Goal: Task Accomplishment & Management: Manage account settings

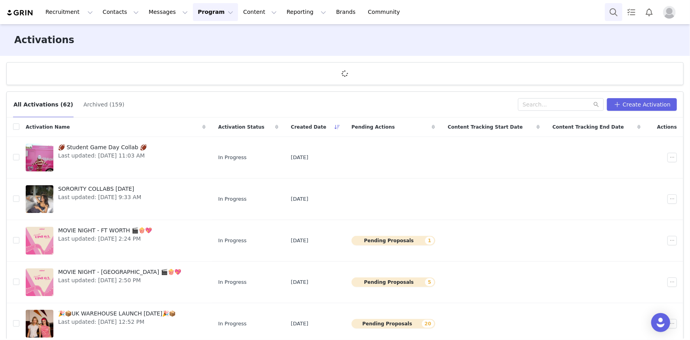
click at [620, 11] on button "Search" at bounding box center [613, 12] width 17 height 18
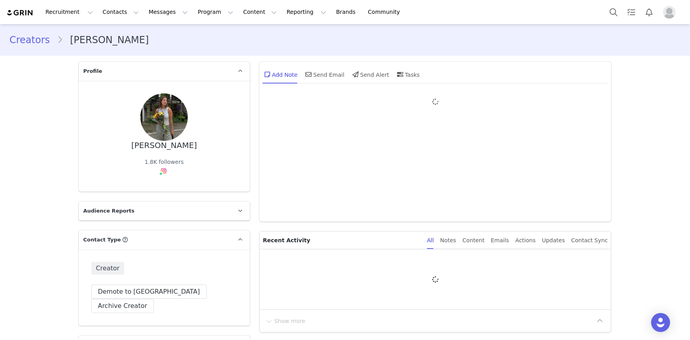
type input "+1 ([GEOGRAPHIC_DATA])"
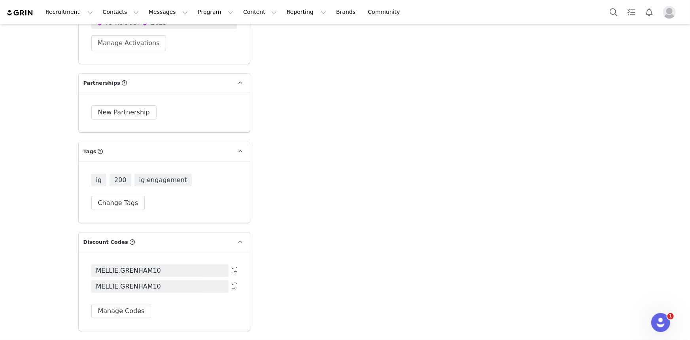
scroll to position [1510, 0]
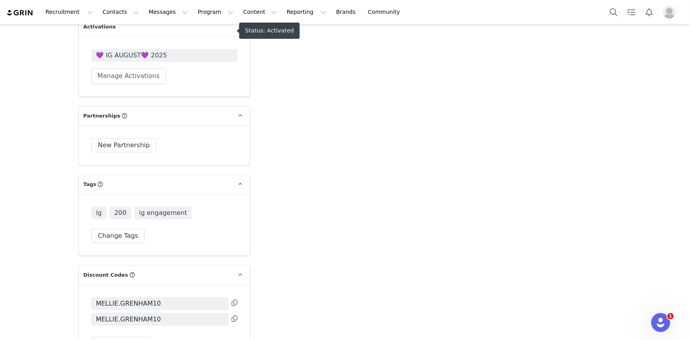
click at [135, 51] on span "💜 IG AUGUST💜 2025" at bounding box center [164, 55] width 136 height 9
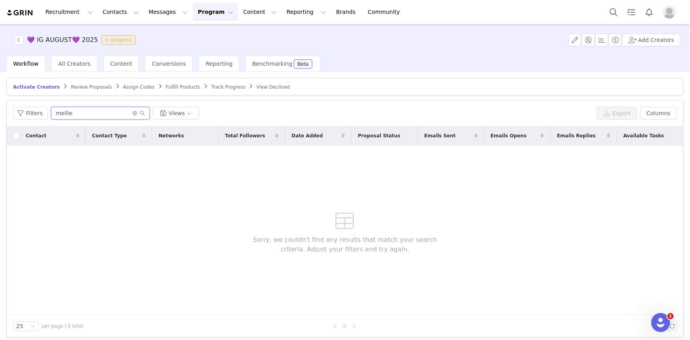
click at [106, 112] on input "mellie" at bounding box center [100, 113] width 99 height 13
paste input ".grenham@gmail.com"
drag, startPoint x: 122, startPoint y: 115, endPoint x: 67, endPoint y: 115, distance: 55.0
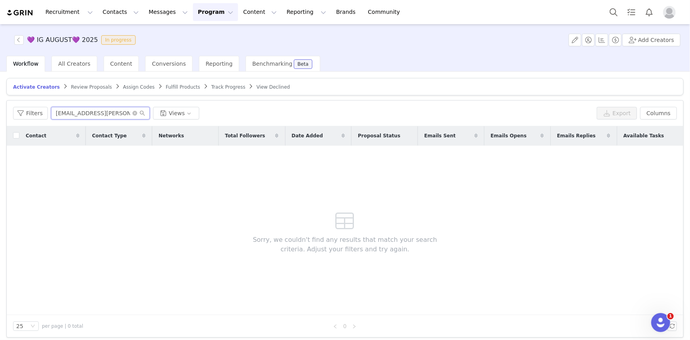
click at [67, 115] on input "mellie.grenham@gmail.com" at bounding box center [100, 113] width 99 height 13
type input "mellie"
click at [77, 85] on span "Review Proposals" at bounding box center [91, 87] width 41 height 6
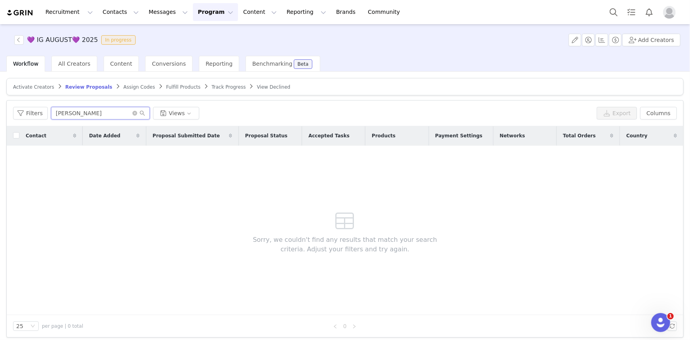
click at [91, 107] on input "lana" at bounding box center [100, 113] width 99 height 13
paste input "mellie.grenham@gmail.com"
type input "mellie.grenham@gmail.com"
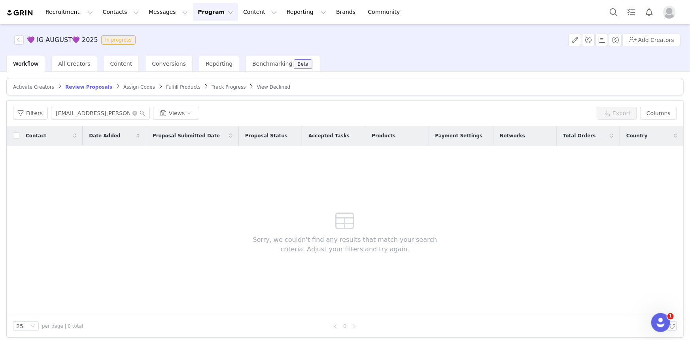
click at [134, 84] on span "Assign Codes" at bounding box center [139, 87] width 32 height 6
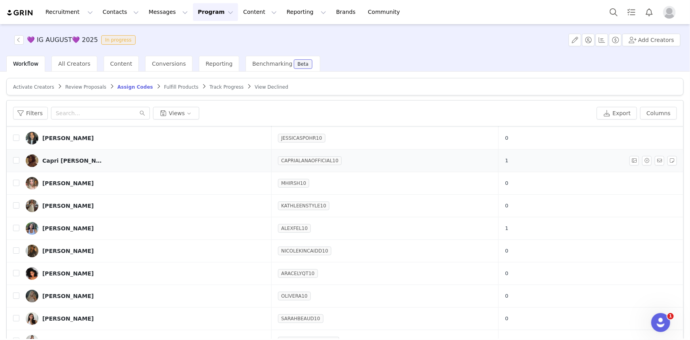
scroll to position [36, 0]
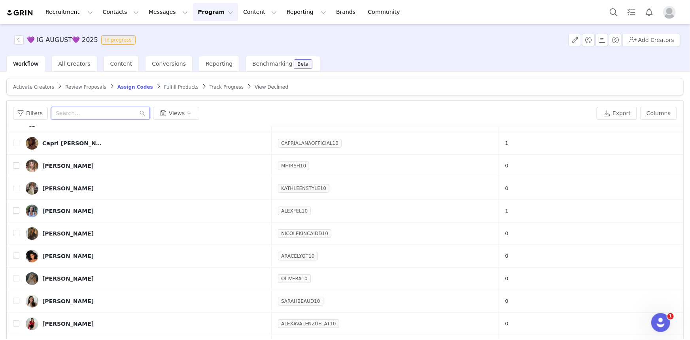
click at [124, 112] on input "text" at bounding box center [100, 113] width 99 height 13
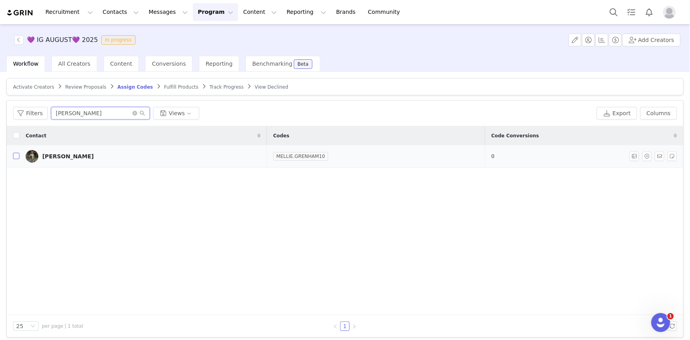
type input "mell"
click at [14, 156] on input "checkbox" at bounding box center [16, 156] width 6 height 6
checkbox input "true"
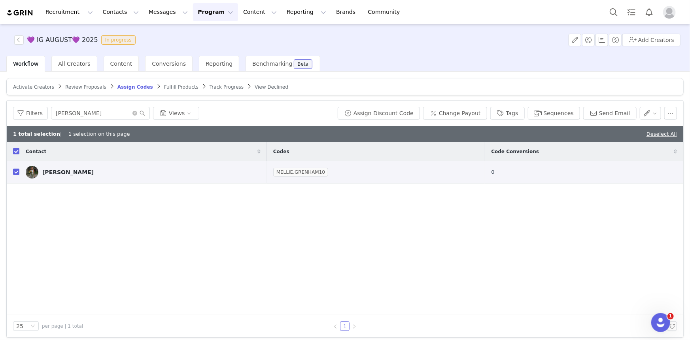
click at [210, 88] on span "Track Progress" at bounding box center [227, 87] width 34 height 6
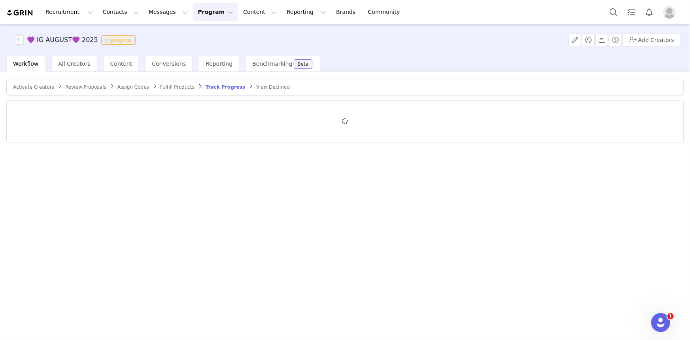
click at [163, 87] on span "Fulfill Products" at bounding box center [177, 87] width 34 height 6
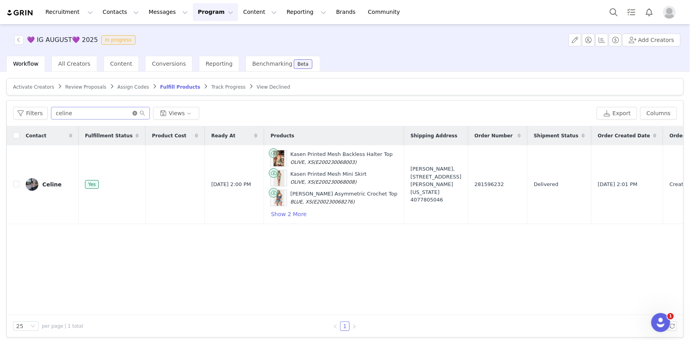
click at [134, 111] on icon "icon: close-circle" at bounding box center [134, 113] width 5 height 5
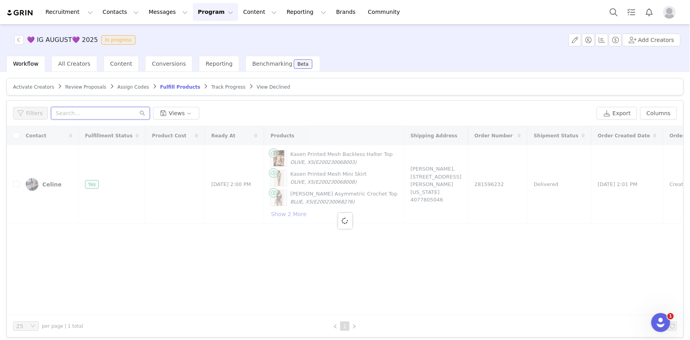
drag, startPoint x: 116, startPoint y: 118, endPoint x: 113, endPoint y: 115, distance: 4.2
click at [116, 118] on input "text" at bounding box center [100, 113] width 99 height 13
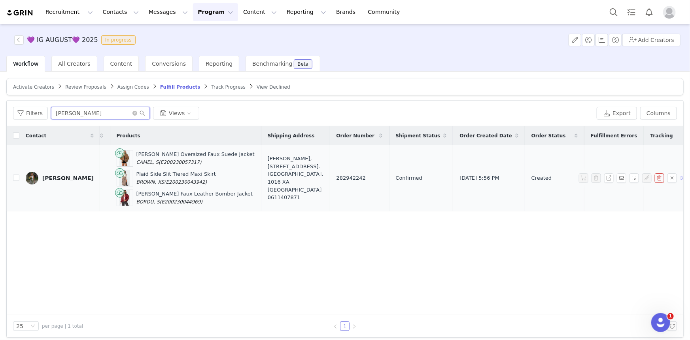
scroll to position [0, 178]
type input "melissa"
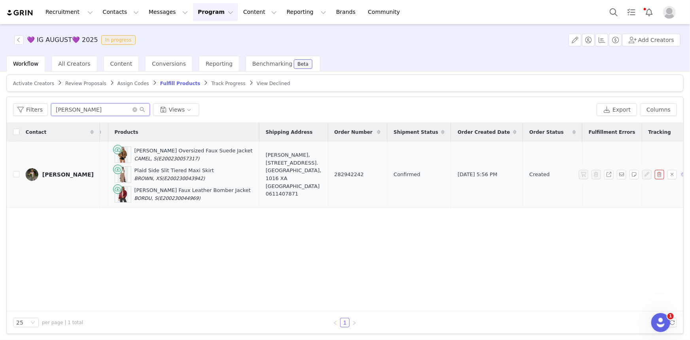
scroll to position [4, 0]
click at [335, 172] on span "282942242" at bounding box center [349, 174] width 29 height 8
copy span "282942242"
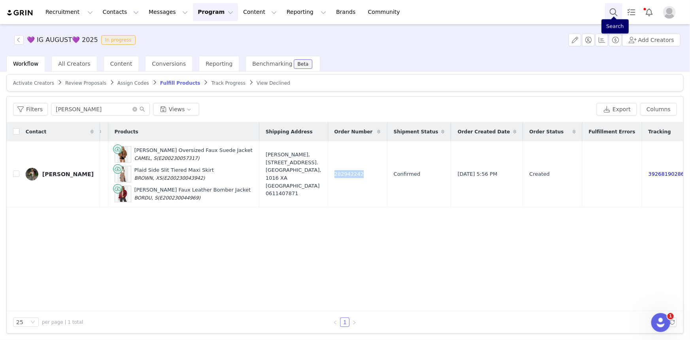
click at [611, 12] on button "Search" at bounding box center [613, 12] width 17 height 18
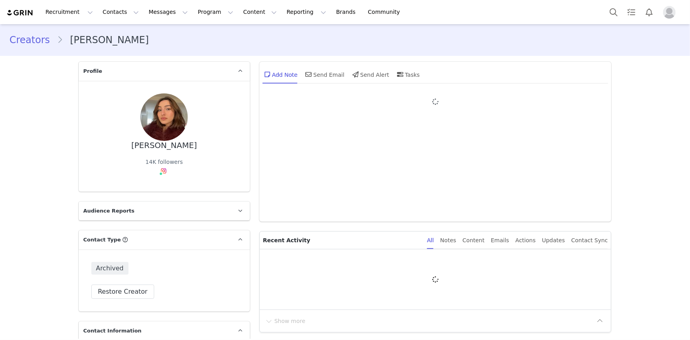
type input "+1 ([GEOGRAPHIC_DATA])"
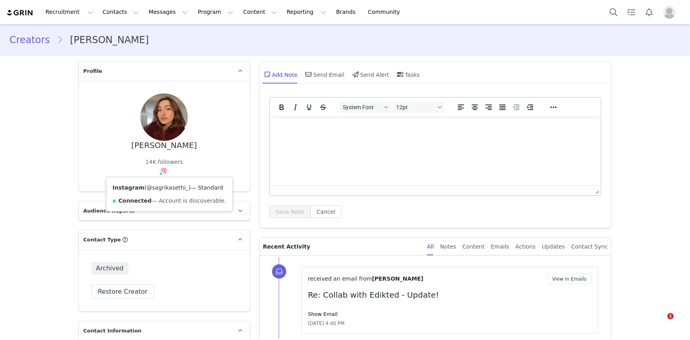
click at [164, 185] on link "@sagrikasethi_" at bounding box center [168, 187] width 42 height 6
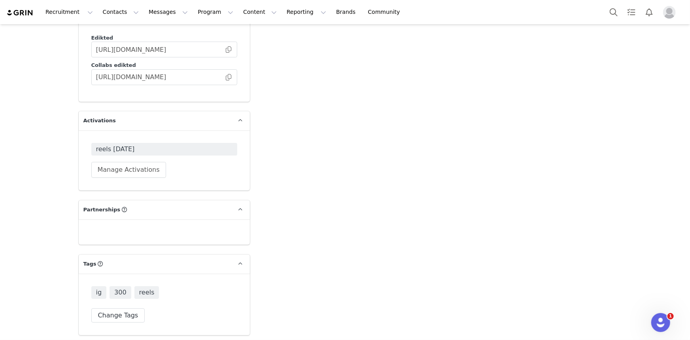
scroll to position [1605, 0]
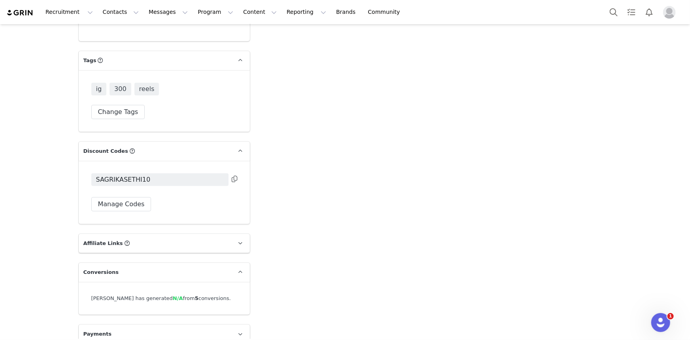
click at [232, 176] on icon at bounding box center [235, 179] width 6 height 6
click at [618, 7] on button "Search" at bounding box center [613, 12] width 17 height 18
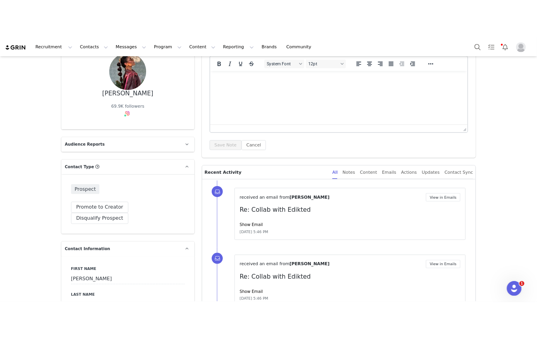
scroll to position [36, 0]
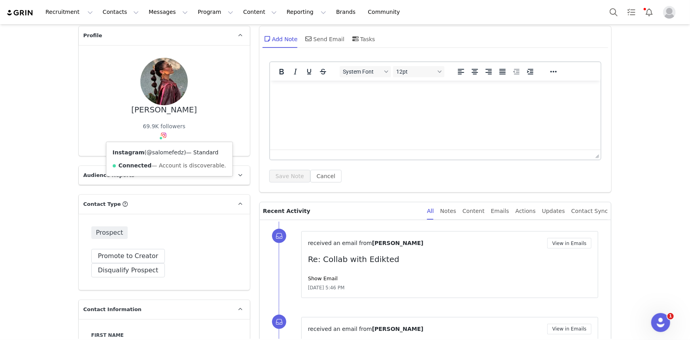
click at [162, 150] on link "@salomefedz" at bounding box center [165, 152] width 37 height 6
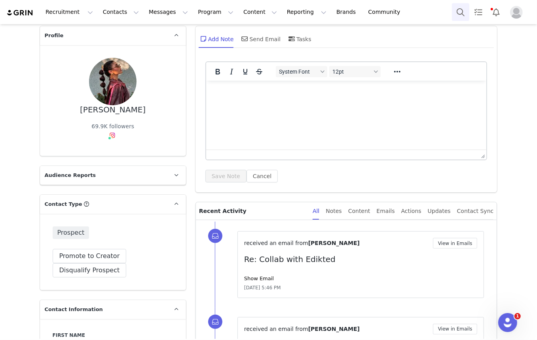
click at [455, 12] on button "Search" at bounding box center [460, 12] width 17 height 18
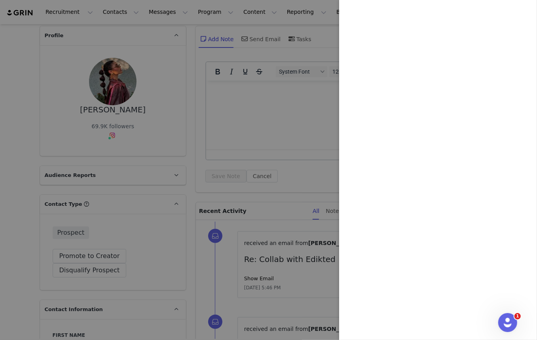
click at [98, 19] on div at bounding box center [268, 170] width 537 height 340
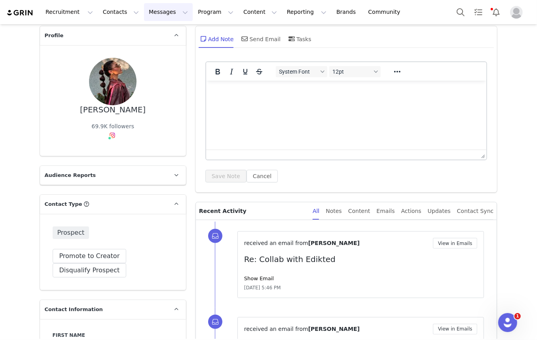
click at [144, 9] on button "Messages Messages" at bounding box center [168, 12] width 49 height 18
click at [154, 47] on div "Inbox" at bounding box center [162, 49] width 53 height 8
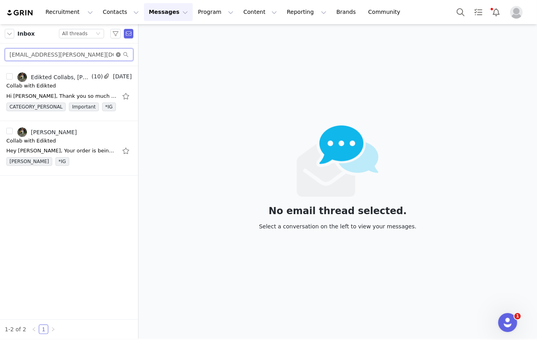
click at [117, 51] on input "mellie.grenham@gmail.com" at bounding box center [69, 54] width 129 height 13
click at [117, 55] on icon "icon: close-circle" at bounding box center [118, 54] width 5 height 5
click at [103, 54] on input "text" at bounding box center [69, 54] width 129 height 13
paste input "[EMAIL_ADDRESS][DOMAIN_NAME]"
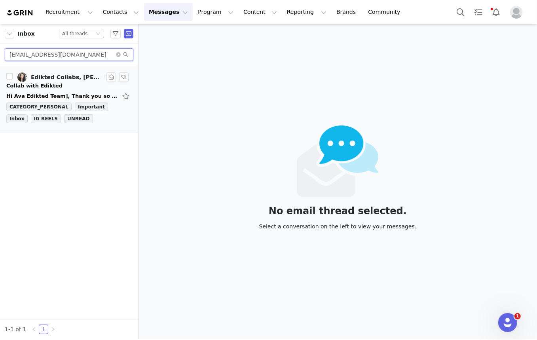
type input "[EMAIL_ADDRESS][DOMAIN_NAME]"
click at [59, 85] on div "Collab with Edikted" at bounding box center [68, 86] width 125 height 8
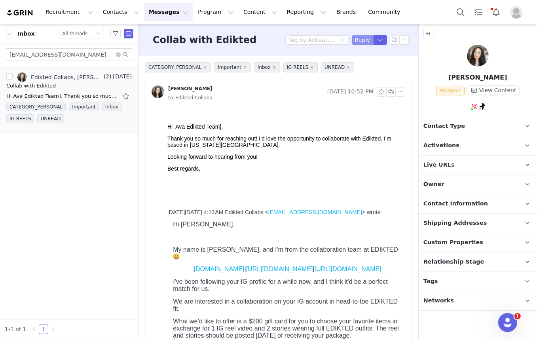
drag, startPoint x: 361, startPoint y: 44, endPoint x: 350, endPoint y: 55, distance: 16.2
click at [361, 44] on button "Reply" at bounding box center [363, 39] width 22 height 9
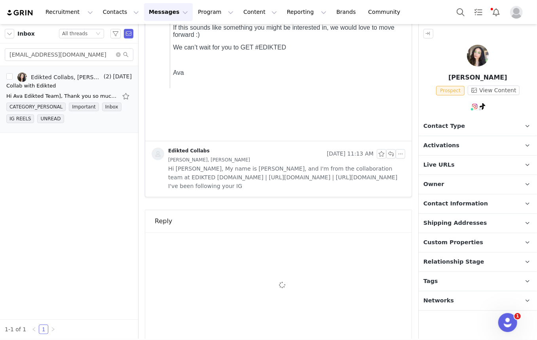
scroll to position [377, 0]
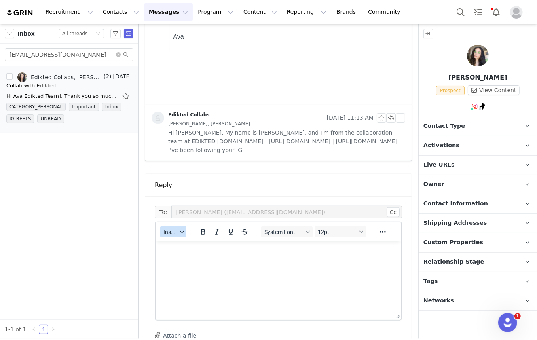
click at [176, 231] on span "Insert" at bounding box center [170, 232] width 14 height 6
click at [190, 245] on div "Insert Template" at bounding box center [202, 244] width 71 height 9
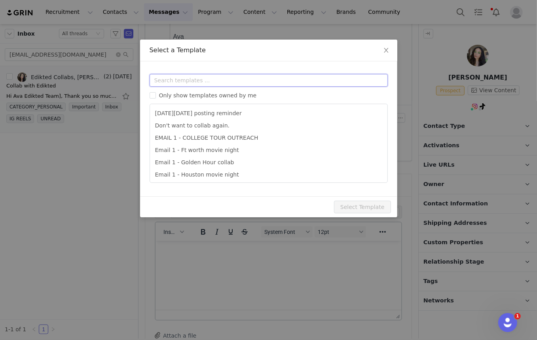
click at [223, 85] on input "text" at bounding box center [268, 80] width 238 height 13
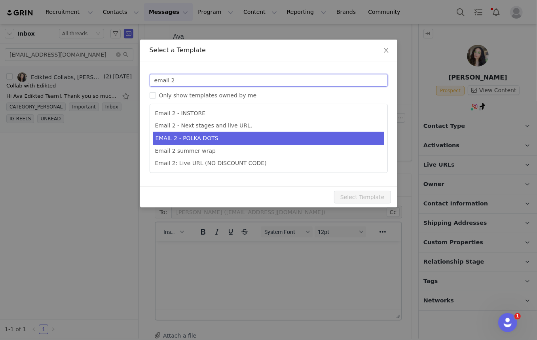
type input "email 2"
click at [225, 123] on li "Email 2 - Next stages and live URL." at bounding box center [268, 125] width 231 height 12
type input "Collab with Edikted"
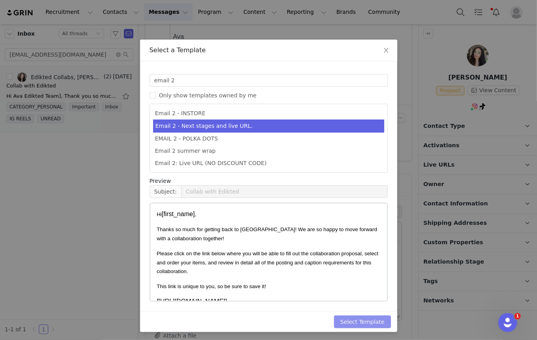
click at [353, 318] on button "Select Template" at bounding box center [362, 321] width 57 height 13
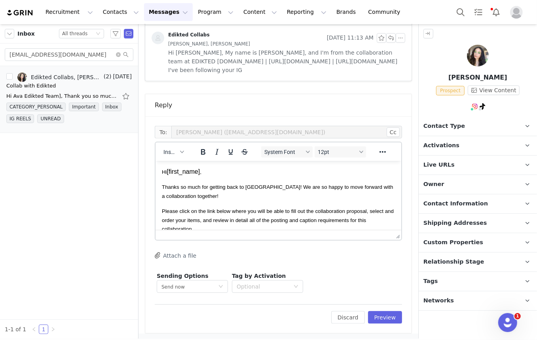
scroll to position [458, 0]
click at [388, 312] on button "Preview" at bounding box center [385, 316] width 34 height 13
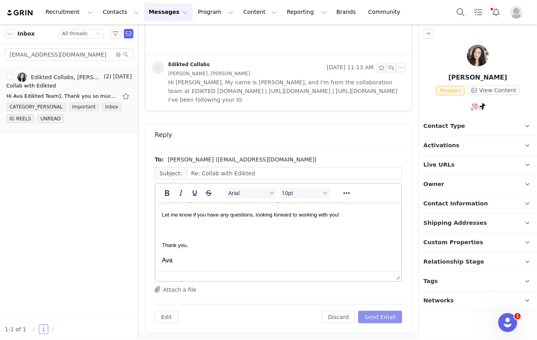
scroll to position [238, 0]
click at [379, 319] on button "Send Email" at bounding box center [380, 316] width 44 height 13
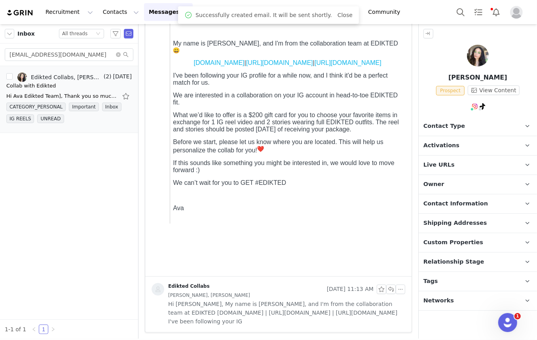
scroll to position [206, 0]
click at [472, 54] on img at bounding box center [478, 56] width 22 height 22
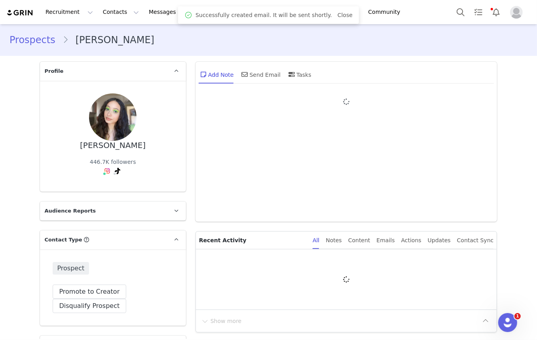
type input "+1 ([GEOGRAPHIC_DATA])"
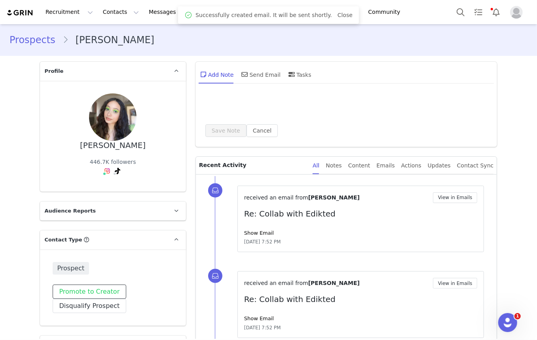
click at [87, 284] on button "Promote to Creator" at bounding box center [90, 291] width 74 height 14
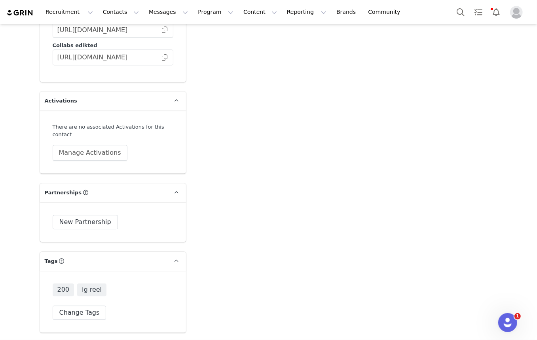
scroll to position [1438, 0]
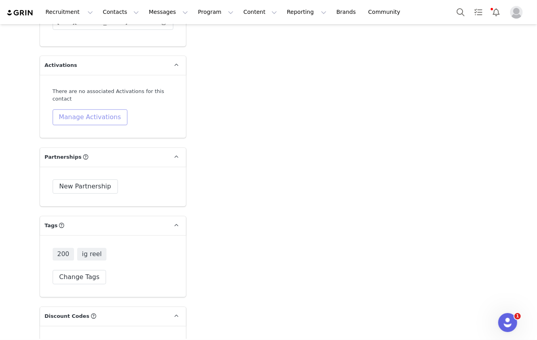
click at [69, 110] on button "Manage Activations" at bounding box center [90, 117] width 75 height 16
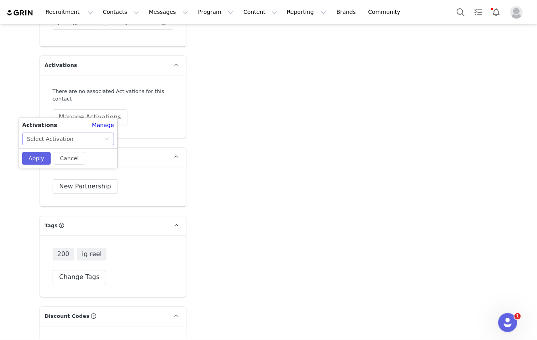
click at [59, 139] on div "Select Activation" at bounding box center [50, 139] width 47 height 12
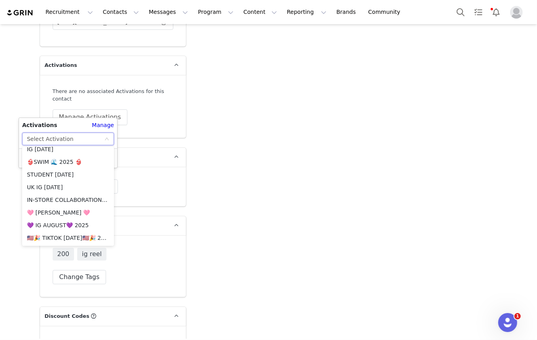
scroll to position [611, 0]
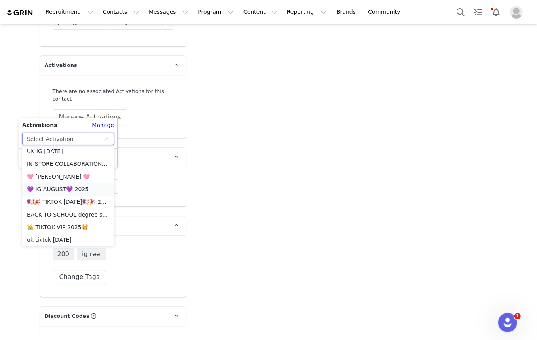
click at [63, 189] on li "💜 IG AUGUST💜 2025" at bounding box center [68, 189] width 92 height 13
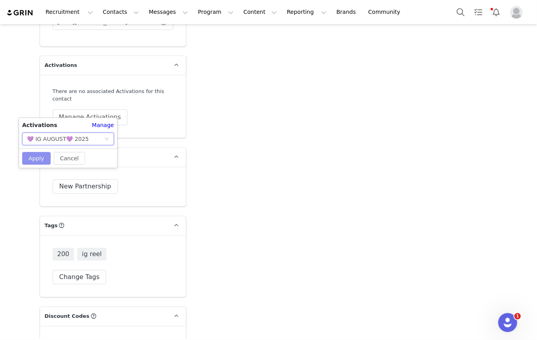
click at [28, 159] on button "Apply" at bounding box center [36, 158] width 28 height 13
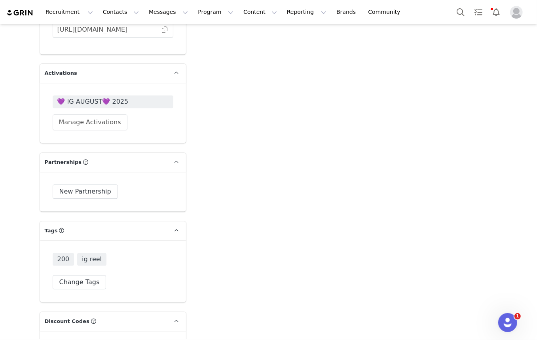
scroll to position [1429, 0]
drag, startPoint x: 72, startPoint y: 103, endPoint x: 22, endPoint y: 107, distance: 50.0
click at [80, 98] on span "💜 IG AUGUST💜 2025" at bounding box center [112, 102] width 111 height 9
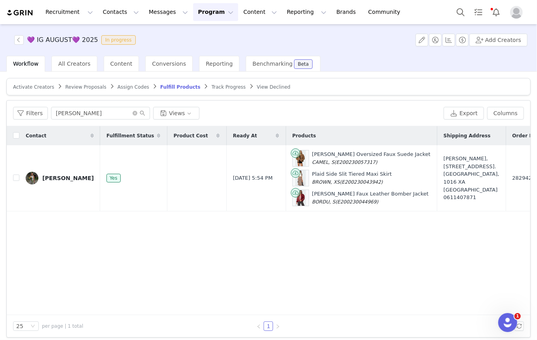
click at [43, 88] on span "Activate Creators" at bounding box center [33, 87] width 41 height 6
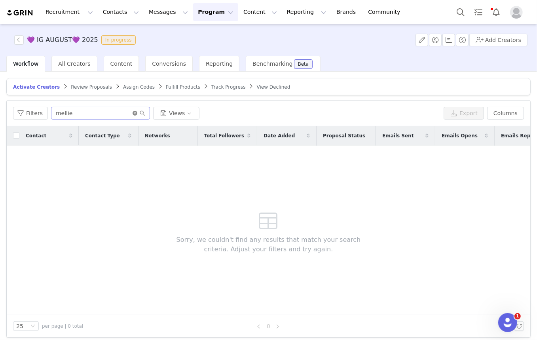
click at [132, 113] on icon "icon: close-circle" at bounding box center [134, 113] width 5 height 5
click at [120, 112] on input "text" at bounding box center [100, 113] width 99 height 13
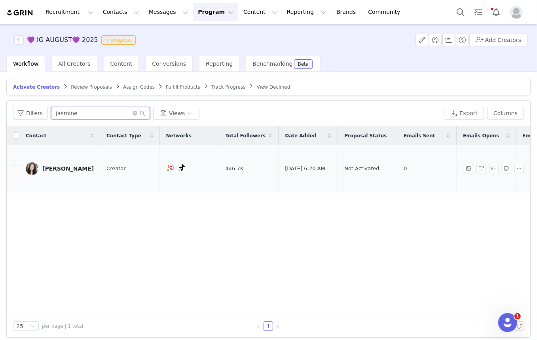
type input "jasmine"
click at [19, 160] on td "Jasmine Roldan" at bounding box center [59, 168] width 81 height 47
click at [14, 165] on input "checkbox" at bounding box center [16, 168] width 6 height 6
checkbox input "true"
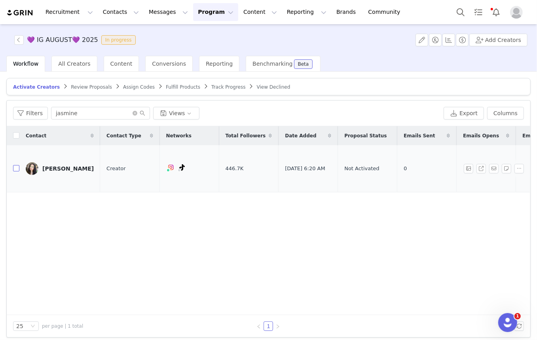
checkbox input "true"
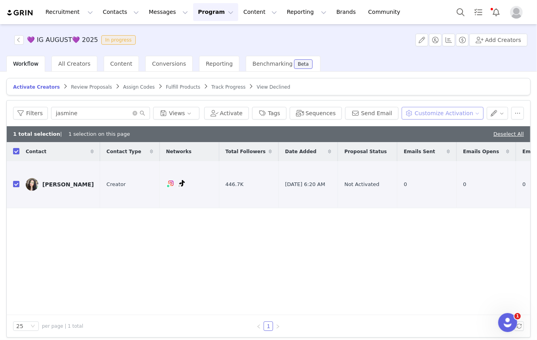
click at [432, 114] on button "Customize Activation" at bounding box center [442, 113] width 82 height 13
click at [420, 122] on li "Edit Product Selection" at bounding box center [443, 128] width 80 height 13
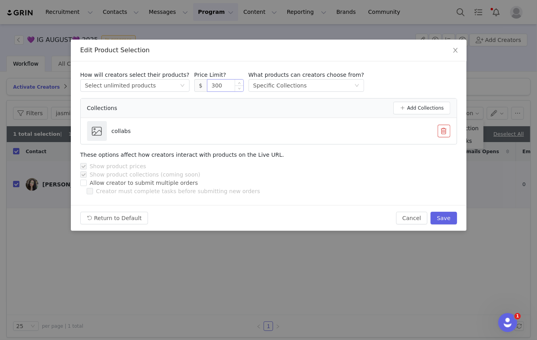
click at [213, 86] on input "300" at bounding box center [225, 85] width 36 height 12
click at [447, 218] on button "Save" at bounding box center [443, 218] width 26 height 13
type input "300"
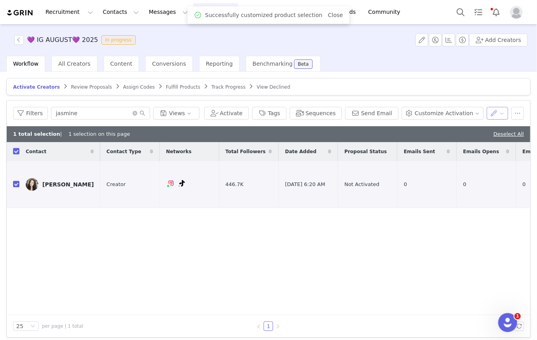
click at [486, 113] on button "button" at bounding box center [497, 113] width 22 height 13
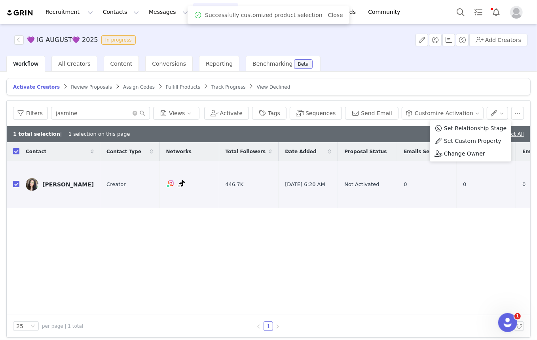
click at [444, 120] on div "Set Relationship Stage Set Custom Property Change Owner" at bounding box center [469, 140] width 81 height 41
click at [438, 113] on button "Customize Activation" at bounding box center [442, 113] width 82 height 13
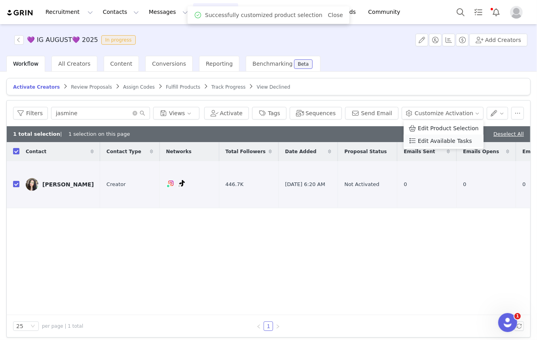
click at [436, 134] on li "Edit Available Tasks" at bounding box center [443, 140] width 80 height 13
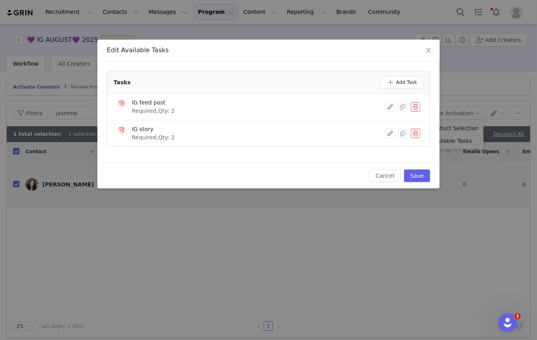
click at [418, 107] on button "button" at bounding box center [414, 106] width 9 height 9
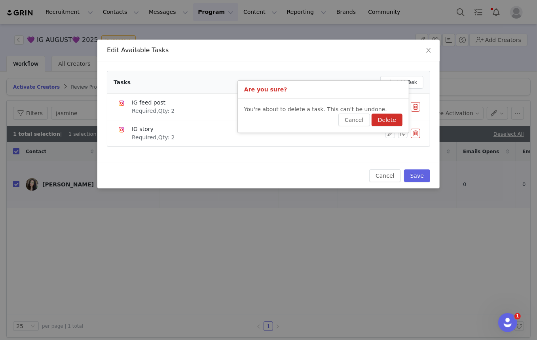
click at [386, 122] on button "Delete" at bounding box center [386, 119] width 31 height 13
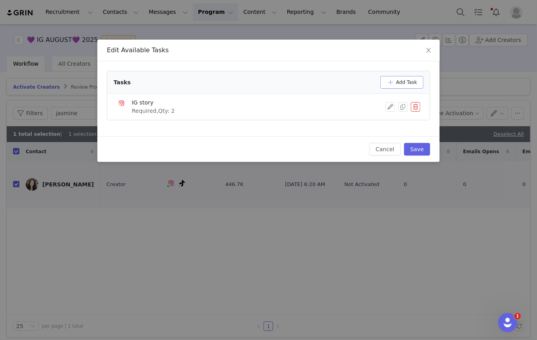
click at [403, 78] on button "Add Task" at bounding box center [401, 82] width 43 height 13
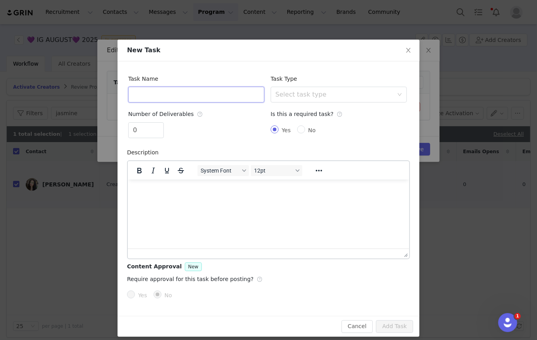
click at [190, 93] on input "text" at bounding box center [196, 95] width 136 height 16
type input "IG Reel"
click at [146, 130] on input "0" at bounding box center [146, 130] width 35 height 15
click at [158, 127] on icon "icon: up" at bounding box center [159, 127] width 3 height 3
type input "1"
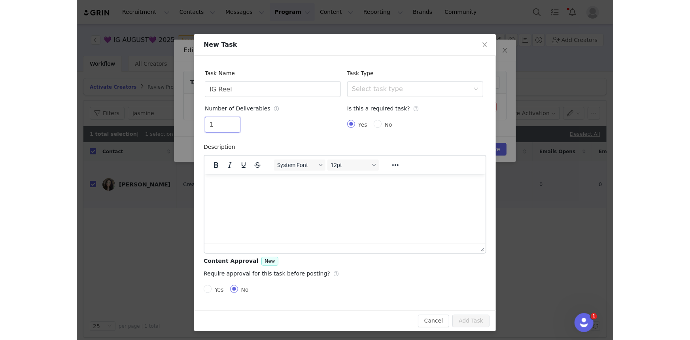
scroll to position [6, 0]
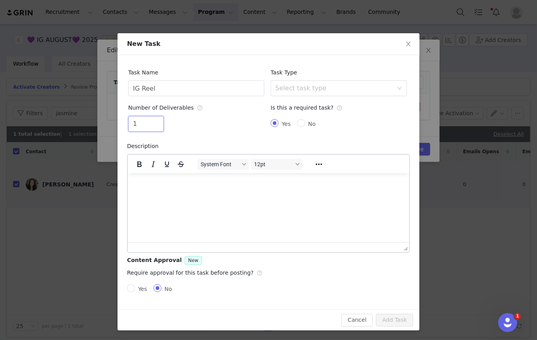
click at [295, 194] on html at bounding box center [267, 183] width 281 height 21
click at [316, 88] on div "Select task type" at bounding box center [334, 88] width 118 height 8
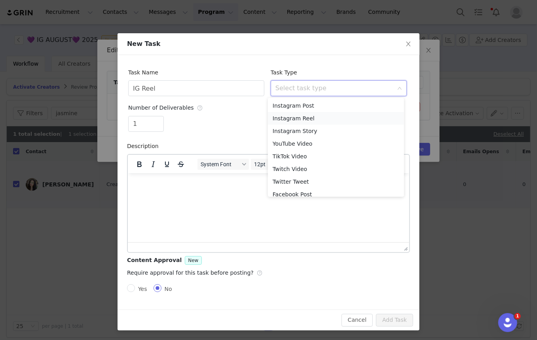
click at [300, 115] on li "Instagram Reel" at bounding box center [336, 118] width 136 height 13
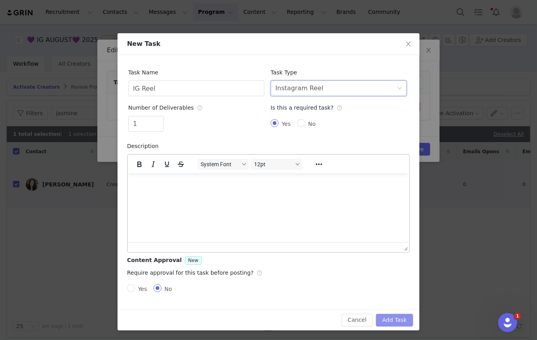
click at [388, 314] on button "Add Task" at bounding box center [394, 320] width 37 height 13
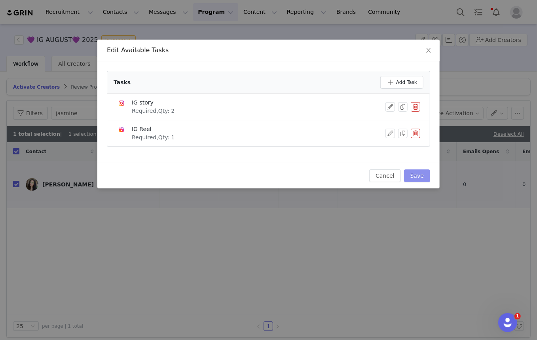
click at [412, 178] on button "Save" at bounding box center [417, 175] width 26 height 13
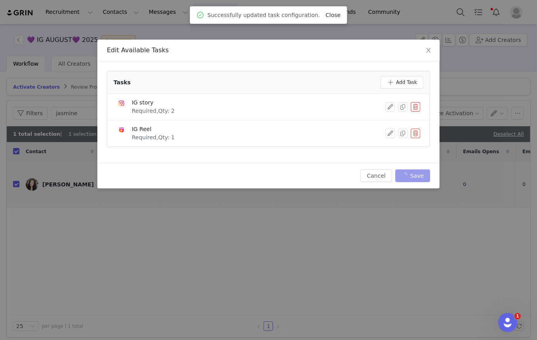
click at [327, 14] on link "Close" at bounding box center [332, 15] width 15 height 6
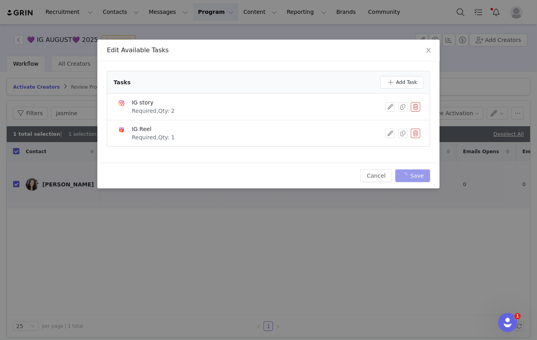
click at [418, 183] on div "Cancel Save" at bounding box center [268, 176] width 342 height 26
click at [413, 174] on div "Cancel Save" at bounding box center [395, 175] width 70 height 13
click at [429, 51] on icon "icon: close" at bounding box center [428, 50] width 4 height 5
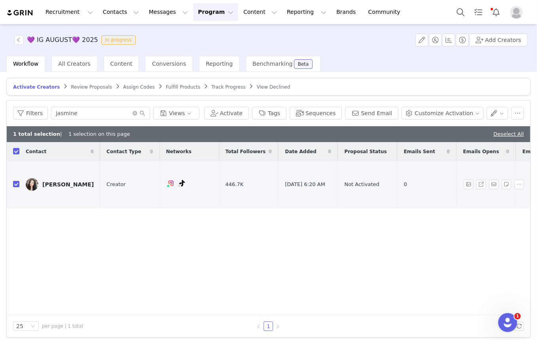
click at [65, 182] on div "[PERSON_NAME]" at bounding box center [67, 184] width 51 height 6
click at [61, 178] on link "[PERSON_NAME]" at bounding box center [60, 184] width 68 height 13
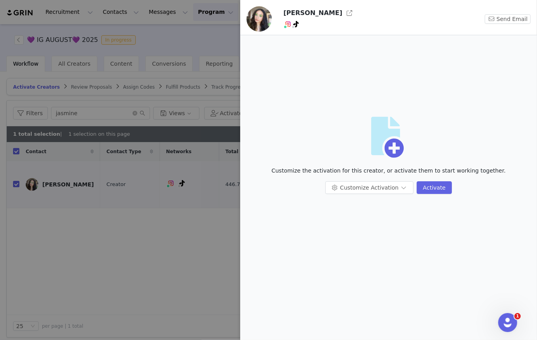
click at [39, 182] on div at bounding box center [268, 170] width 537 height 340
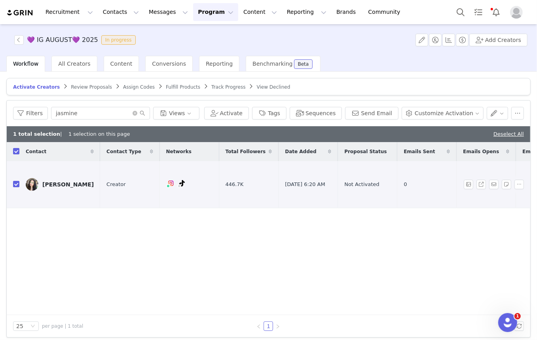
click at [37, 178] on img at bounding box center [32, 184] width 13 height 13
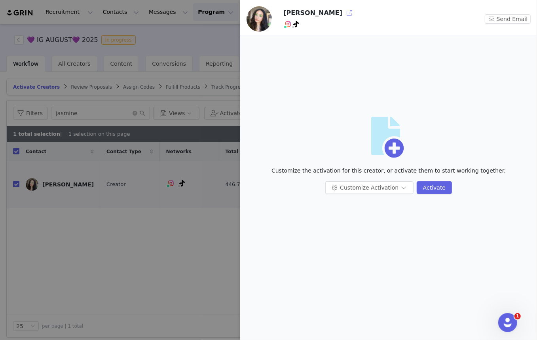
click at [343, 9] on button "button" at bounding box center [349, 13] width 13 height 13
drag, startPoint x: 77, startPoint y: 28, endPoint x: 104, endPoint y: 32, distance: 26.8
click at [80, 28] on div at bounding box center [268, 170] width 537 height 340
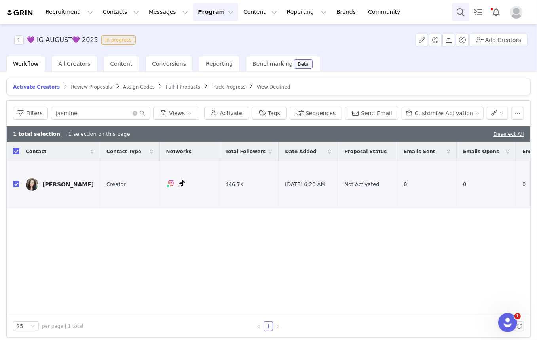
click at [460, 13] on button "Search" at bounding box center [460, 12] width 17 height 18
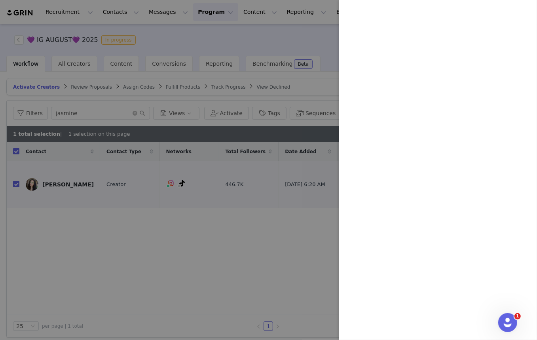
drag, startPoint x: 194, startPoint y: 117, endPoint x: 135, endPoint y: 149, distance: 66.7
click at [194, 117] on div at bounding box center [268, 170] width 537 height 340
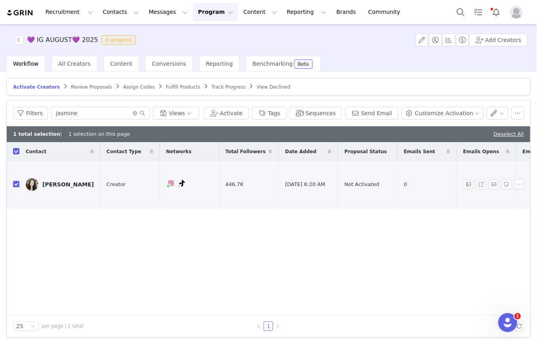
click at [45, 181] on div "[PERSON_NAME]" at bounding box center [67, 184] width 51 height 6
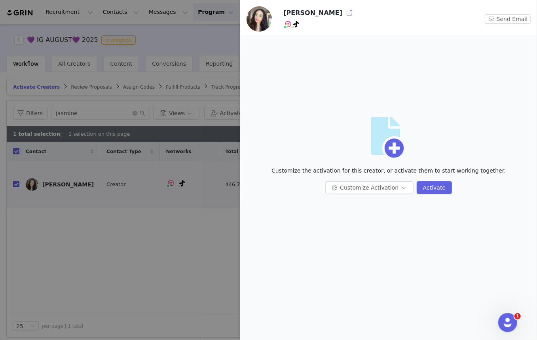
click at [343, 14] on button "button" at bounding box center [349, 13] width 13 height 13
click at [132, 99] on div at bounding box center [268, 170] width 537 height 340
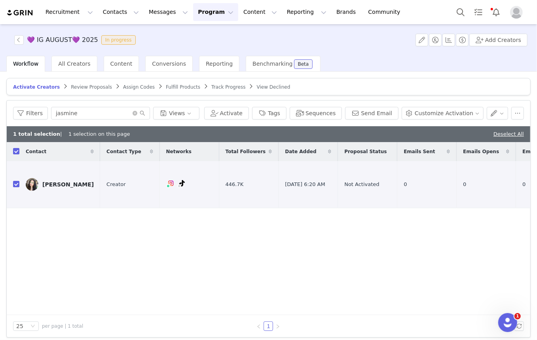
click at [455, 8] on div "Recruitment Recruitment Creator Search Curated Lists Landing Pages Web Extensio…" at bounding box center [268, 12] width 537 height 24
click at [461, 11] on div "Recruitment Recruitment Creator Search Curated Lists Landing Pages Web Extensio…" at bounding box center [268, 12] width 537 height 24
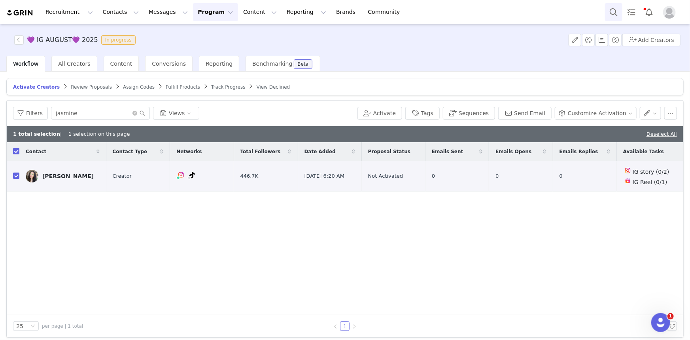
click at [616, 16] on button "Search" at bounding box center [613, 12] width 17 height 18
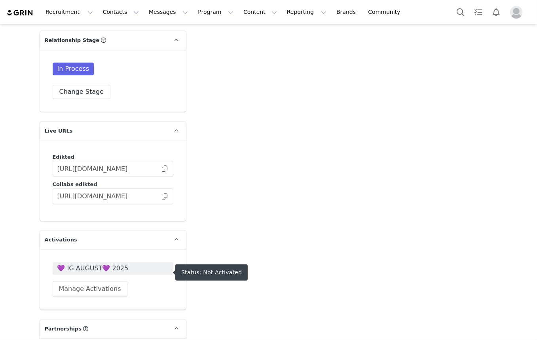
scroll to position [1258, 0]
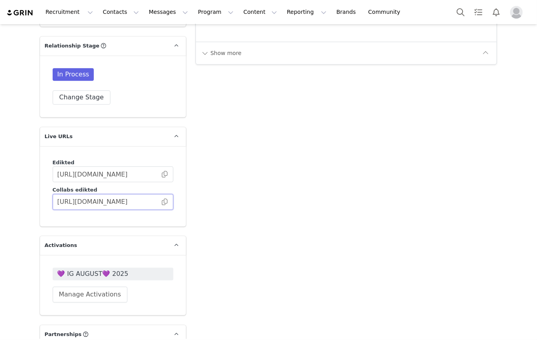
click at [162, 196] on input "[URL][DOMAIN_NAME]" at bounding box center [113, 202] width 121 height 16
click at [164, 202] on span at bounding box center [165, 202] width 8 height 0
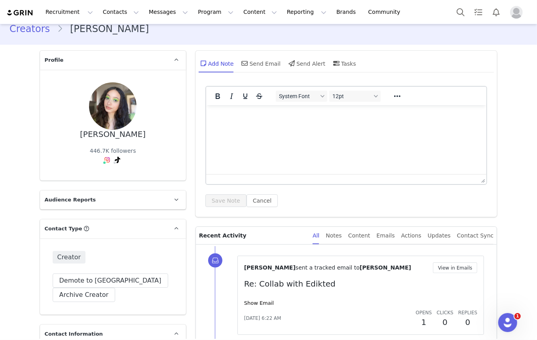
scroll to position [0, 0]
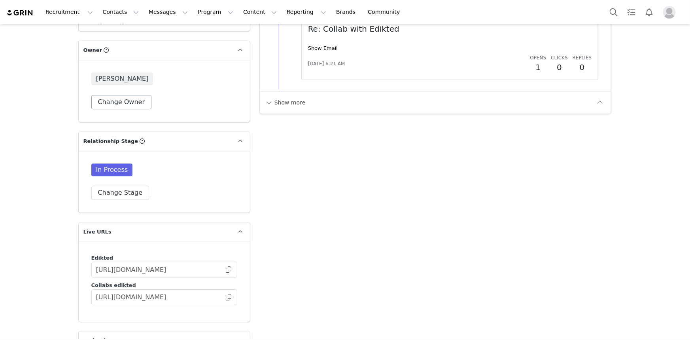
scroll to position [1222, 0]
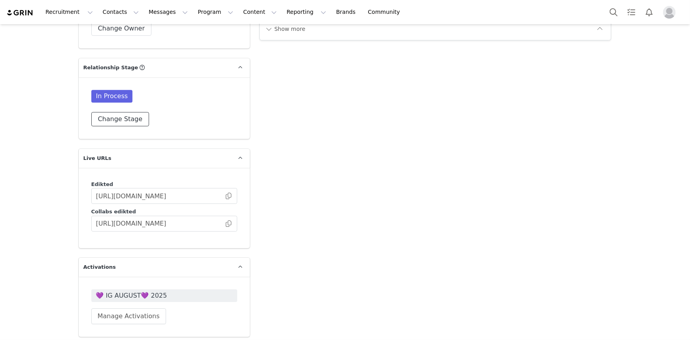
click at [136, 115] on button "Change Stage" at bounding box center [120, 119] width 58 height 14
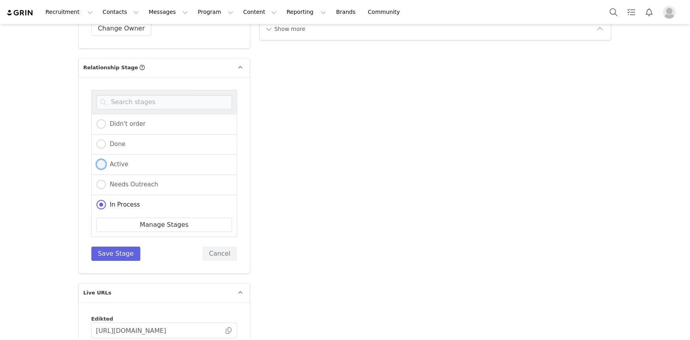
click at [110, 165] on label "Active" at bounding box center [112, 164] width 32 height 10
click at [106, 165] on input "Active" at bounding box center [100, 164] width 9 height 10
radio input "true"
radio input "false"
click at [106, 250] on button "Save Stage" at bounding box center [115, 253] width 49 height 14
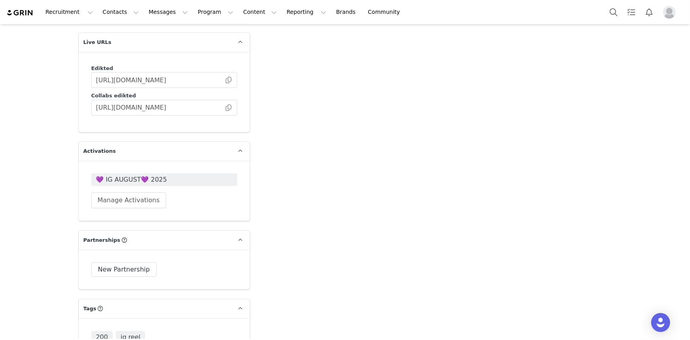
scroll to position [1330, 0]
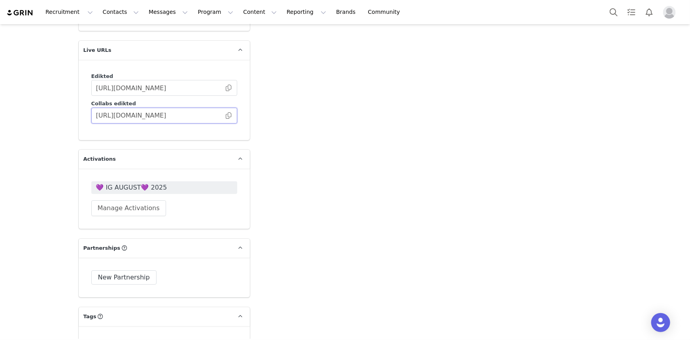
click at [229, 112] on input "https://collabs.edikted.com/16bc9ab6-33a7-43bc-8c12-d9880e94b99d" at bounding box center [164, 116] width 146 height 16
click at [227, 115] on span at bounding box center [229, 115] width 8 height 0
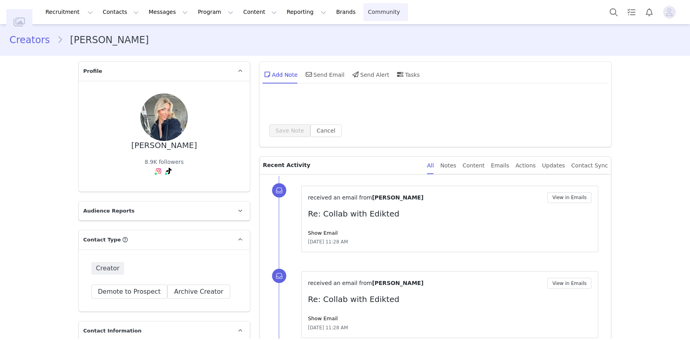
type input "+1 ([GEOGRAPHIC_DATA])"
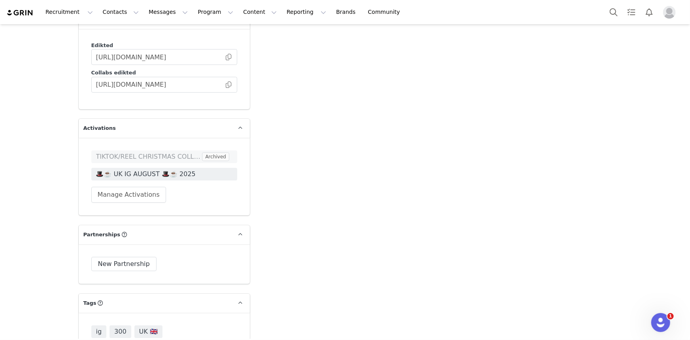
scroll to position [1330, 0]
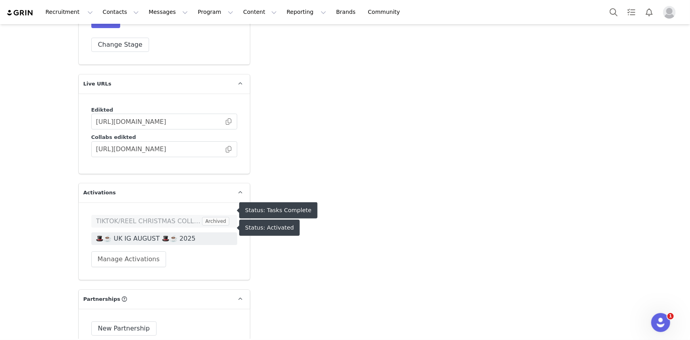
click at [134, 232] on span "🎩☕️ UK IG AUGUST 🎩☕️ 2025" at bounding box center [164, 238] width 146 height 13
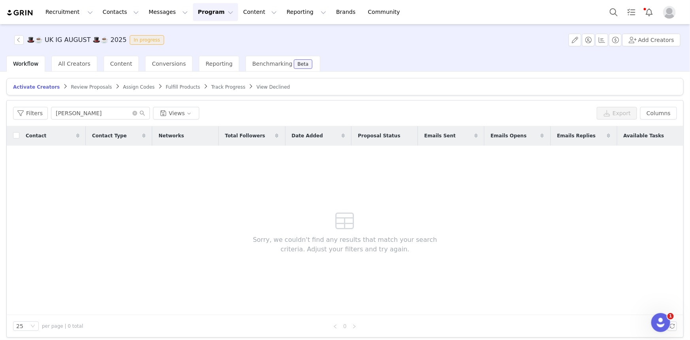
click at [170, 90] on article "Activate Creators Review Proposals Assign Codes Fulfill Products Track Progress…" at bounding box center [344, 86] width 677 height 17
click at [169, 86] on span "Fulfill Products" at bounding box center [183, 87] width 34 height 6
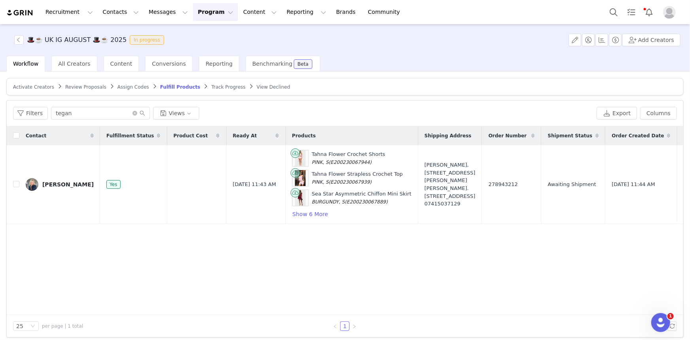
click at [212, 85] on span "Track Progress" at bounding box center [229, 87] width 34 height 6
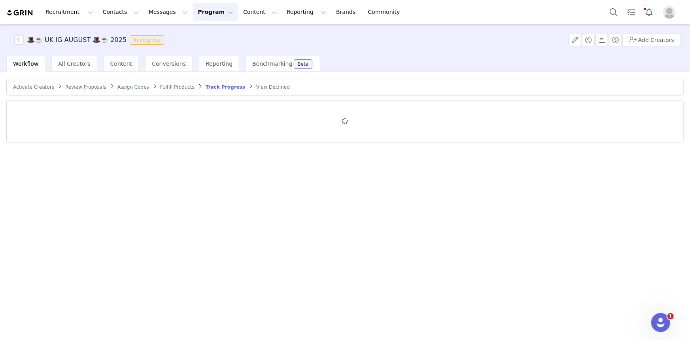
click at [102, 108] on div at bounding box center [345, 120] width 677 height 41
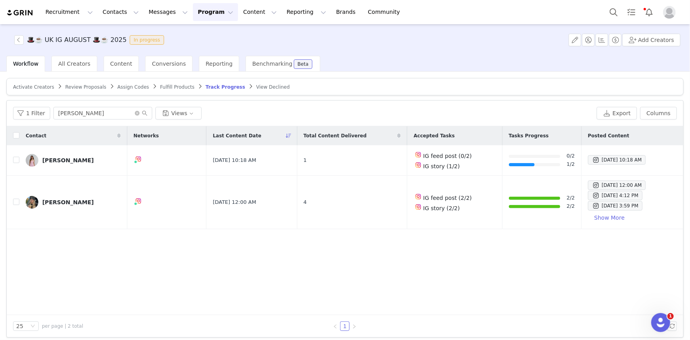
click at [108, 111] on input "beck" at bounding box center [102, 113] width 99 height 13
type input "tegan"
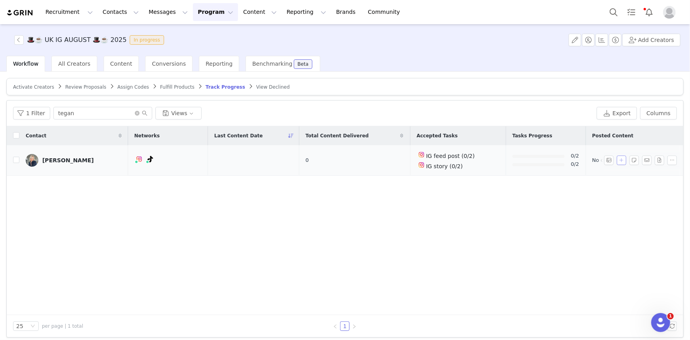
click at [617, 158] on button "button" at bounding box center [621, 159] width 9 height 9
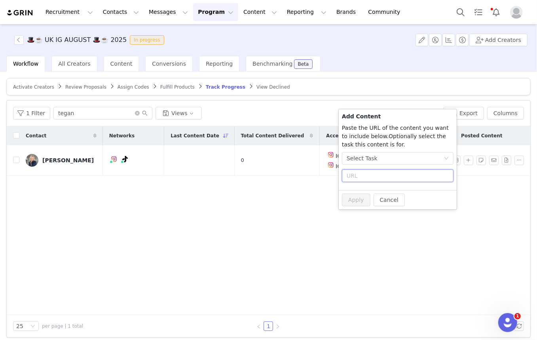
click at [391, 174] on input "text" at bounding box center [398, 175] width 112 height 13
click at [394, 154] on div "Select Task" at bounding box center [394, 158] width 97 height 12
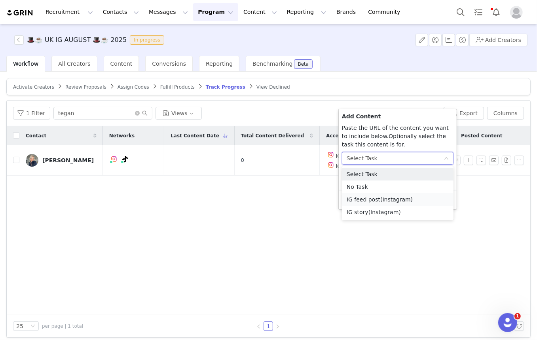
click at [365, 198] on li "IG feed post (Instagram)" at bounding box center [398, 199] width 112 height 13
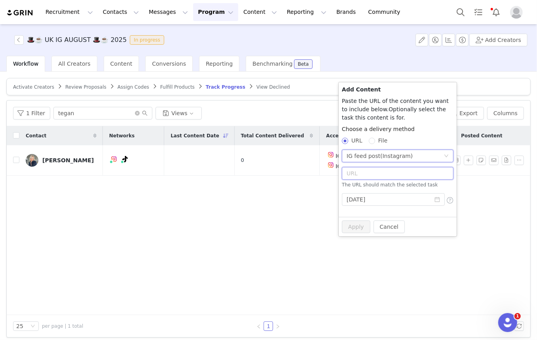
click at [369, 174] on input "text" at bounding box center [398, 173] width 112 height 13
paste input "https://www.instagram.com/reel/DN8RWiViIpu/?utm_source=ig_web_copy_link"
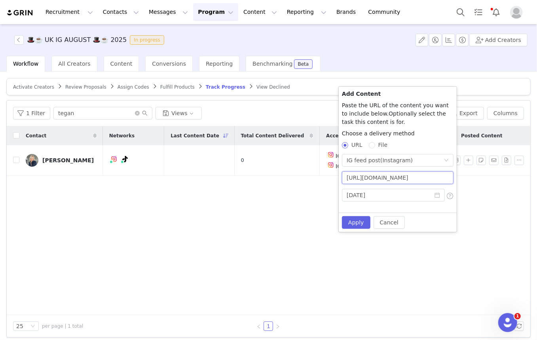
type input "https://www.instagram.com/reel/DN8RWiViIpu/?utm_source=ig_web_copy_link"
click at [359, 229] on div "Cancel Apply" at bounding box center [398, 221] width 118 height 19
click at [358, 225] on button "Apply" at bounding box center [356, 222] width 28 height 13
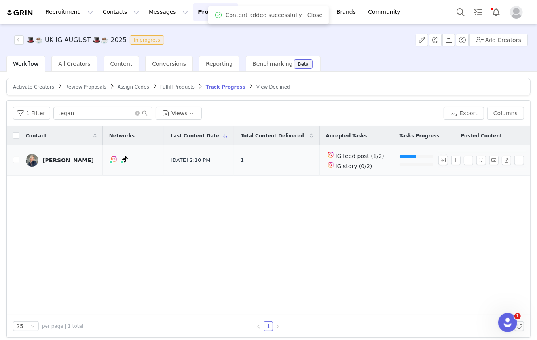
click at [59, 162] on link "Tegan Insley" at bounding box center [61, 160] width 71 height 13
click at [58, 160] on div "Tegan Insley" at bounding box center [67, 160] width 51 height 6
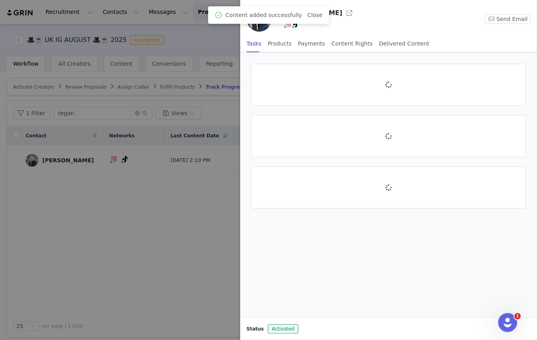
click at [66, 159] on div at bounding box center [268, 170] width 537 height 340
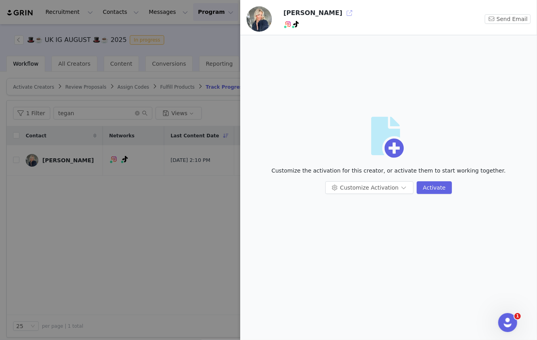
click at [343, 17] on button "button" at bounding box center [349, 13] width 13 height 13
click at [100, 40] on div at bounding box center [268, 170] width 537 height 340
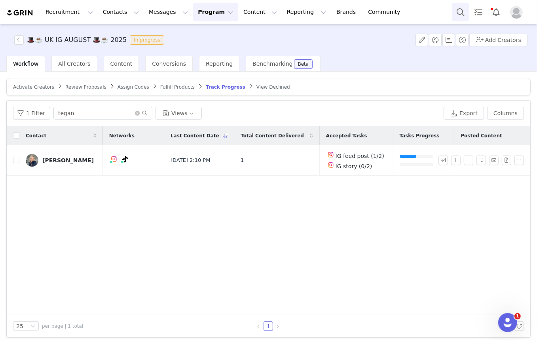
click at [463, 7] on button "Search" at bounding box center [460, 12] width 17 height 18
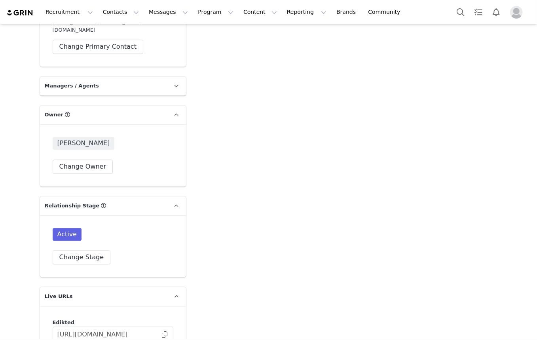
scroll to position [1222, 0]
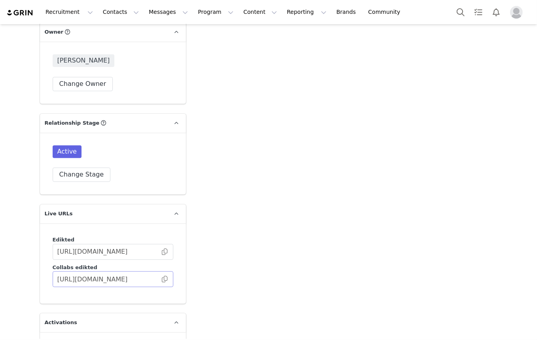
click at [164, 279] on span at bounding box center [165, 279] width 8 height 0
click at [461, 14] on button "Search" at bounding box center [460, 12] width 17 height 18
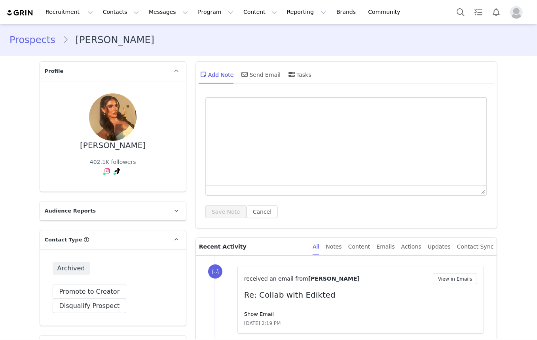
type input "+1 ([GEOGRAPHIC_DATA])"
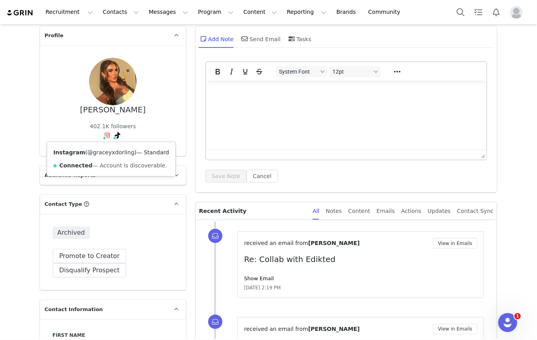
click at [108, 149] on link "@graceyxdorling" at bounding box center [110, 152] width 47 height 6
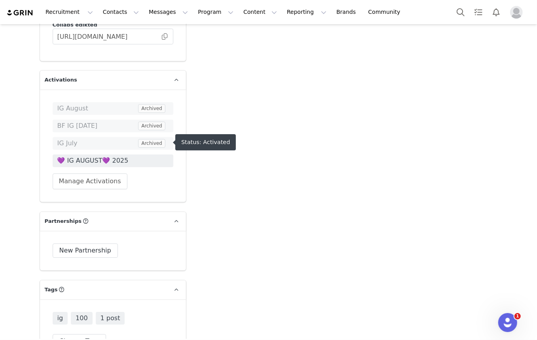
click at [79, 156] on span "💜 IG AUGUST💜 2025" at bounding box center [112, 160] width 111 height 9
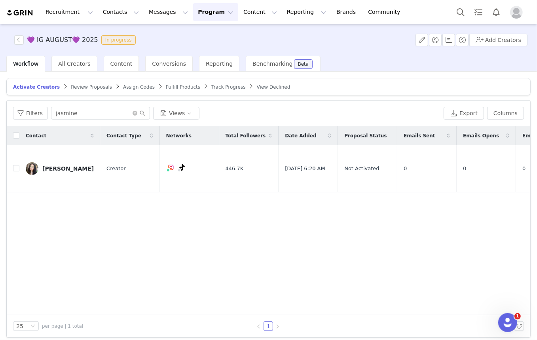
drag, startPoint x: 201, startPoint y: 78, endPoint x: 194, endPoint y: 80, distance: 6.9
click at [199, 79] on article "Activate Creators Review Proposals Assign Codes Fulfill Products Track Progress…" at bounding box center [268, 86] width 524 height 17
click at [201, 84] on article "Activate Creators Review Proposals Assign Codes Fulfill Products Track Progress…" at bounding box center [268, 86] width 524 height 17
drag, startPoint x: 201, startPoint y: 85, endPoint x: 233, endPoint y: 0, distance: 89.8
click at [211, 85] on span "Track Progress" at bounding box center [228, 87] width 34 height 6
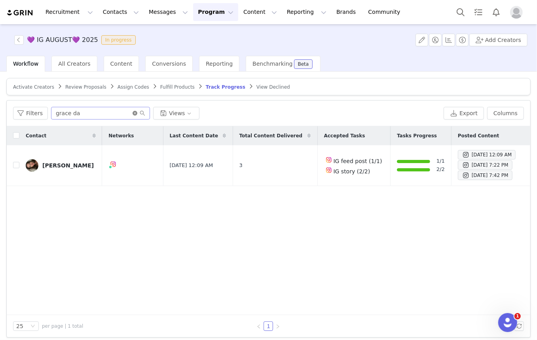
click at [134, 111] on icon "icon: close-circle" at bounding box center [134, 113] width 5 height 5
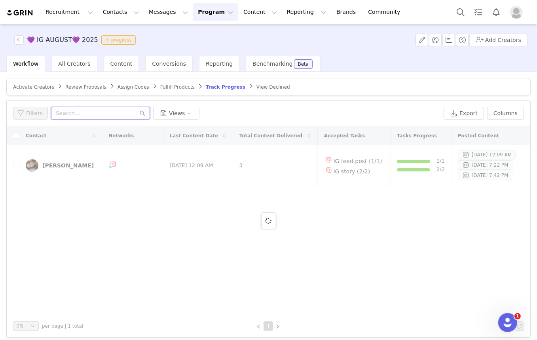
click at [134, 109] on input "text" at bounding box center [100, 113] width 99 height 13
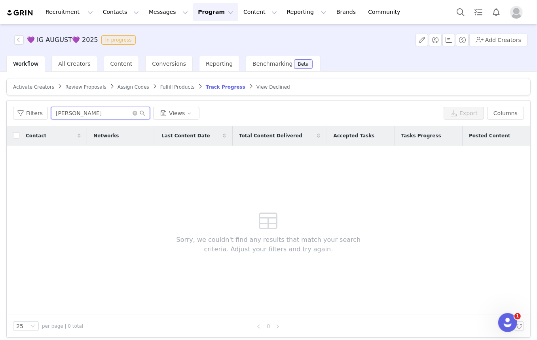
click at [100, 113] on input "[PERSON_NAME]" at bounding box center [100, 113] width 99 height 13
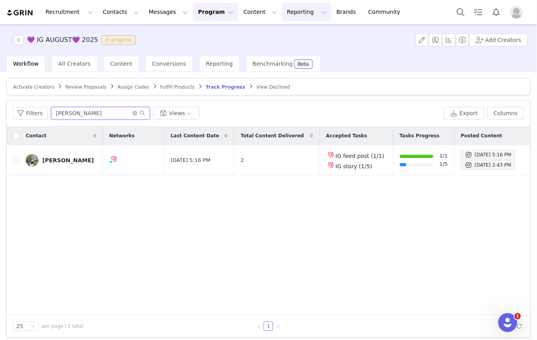
type input "[PERSON_NAME]"
click at [45, 160] on div "[PERSON_NAME]" at bounding box center [67, 160] width 51 height 6
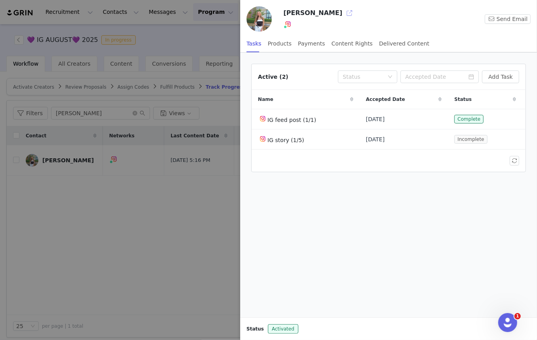
click at [343, 9] on button "button" at bounding box center [349, 13] width 13 height 13
click at [198, 43] on div at bounding box center [268, 170] width 537 height 340
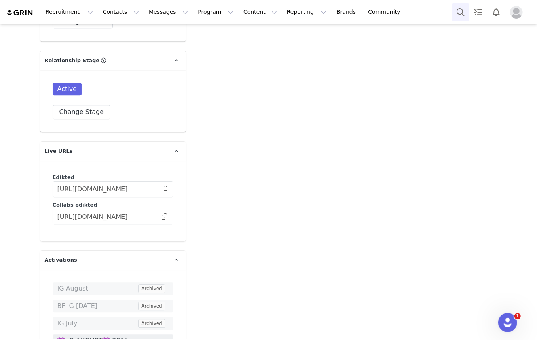
click at [459, 11] on button "Search" at bounding box center [460, 12] width 17 height 18
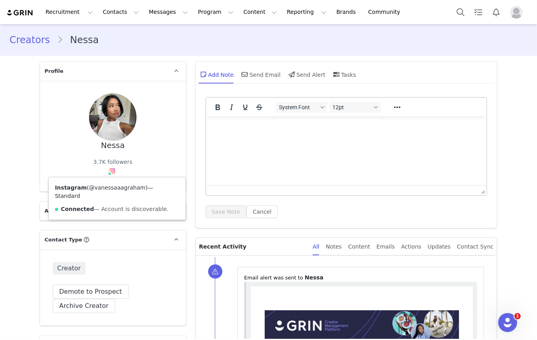
click at [107, 191] on link "@vanessaaagraham" at bounding box center [117, 187] width 57 height 6
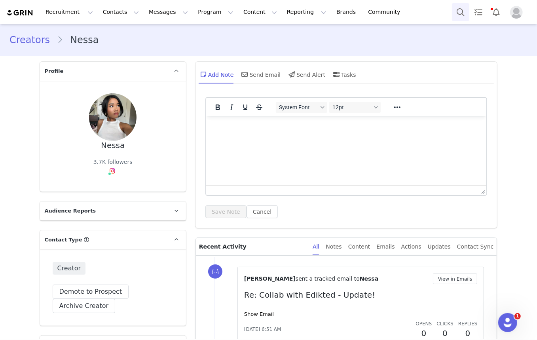
click at [459, 12] on button "Search" at bounding box center [460, 12] width 17 height 18
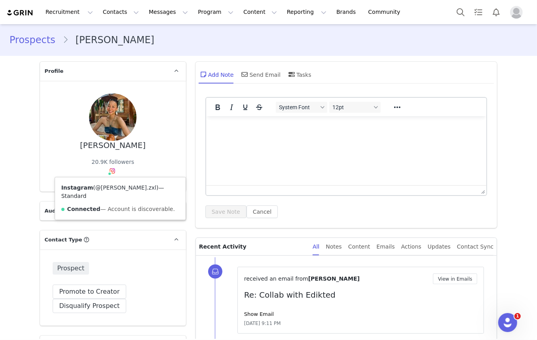
click at [109, 185] on link "@[PERSON_NAME].zxl" at bounding box center [125, 187] width 61 height 6
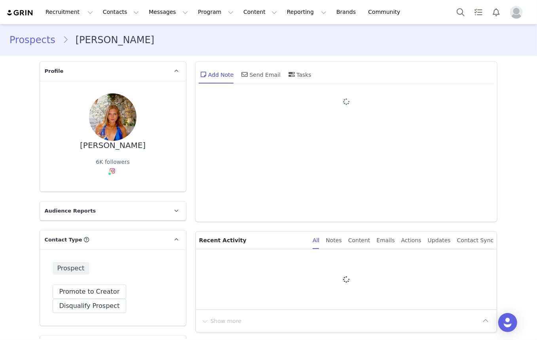
type input "+1 ([GEOGRAPHIC_DATA])"
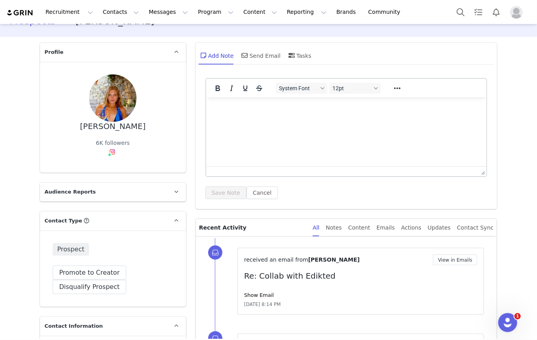
scroll to position [36, 0]
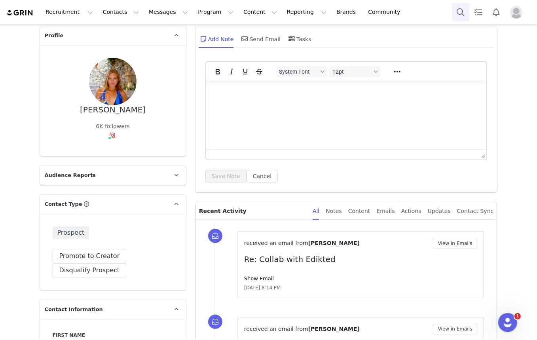
click at [465, 13] on button "Search" at bounding box center [460, 12] width 17 height 18
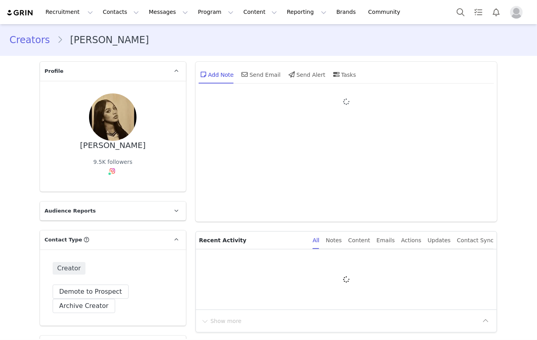
type input "+1 ([GEOGRAPHIC_DATA])"
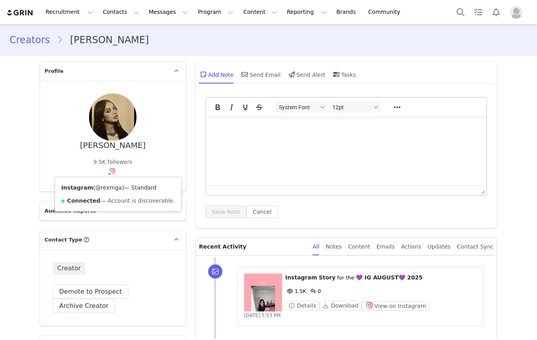
click at [108, 187] on link "@rexmga" at bounding box center [108, 187] width 26 height 6
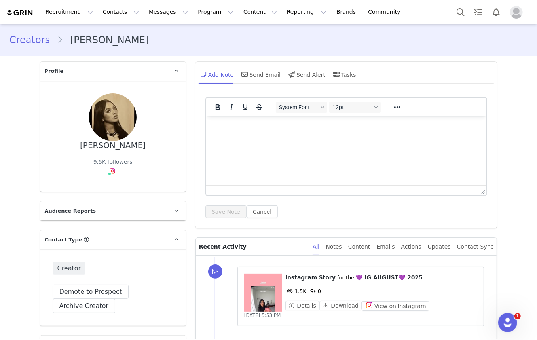
drag, startPoint x: 227, startPoint y: 239, endPoint x: 207, endPoint y: 68, distance: 171.6
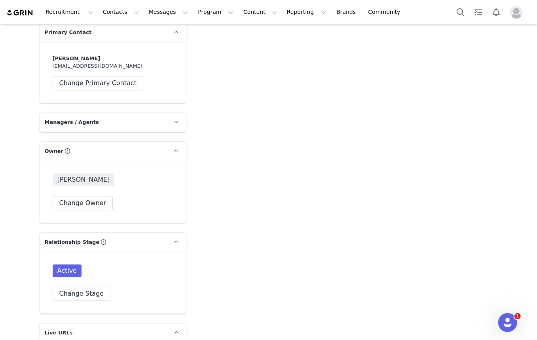
scroll to position [1294, 0]
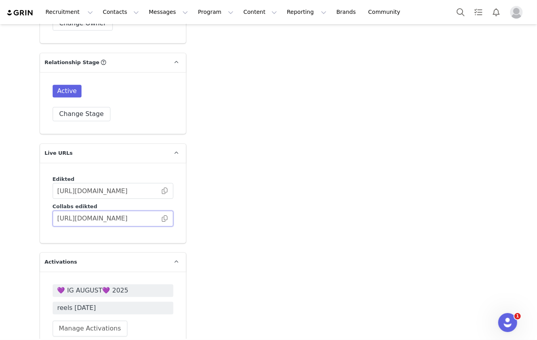
click at [166, 210] on input "https://collabs.edikted.com/387e5405-e92d-4d08-90dc-f0add0340e3c" at bounding box center [113, 218] width 121 height 16
click at [149, 210] on input "https://collabs.edikted.com/387e5405-e92d-4d08-90dc-f0add0340e3c" at bounding box center [113, 218] width 121 height 16
click at [161, 210] on input "https://collabs.edikted.com/387e5405-e92d-4d08-90dc-f0add0340e3c" at bounding box center [113, 218] width 121 height 16
click at [161, 218] on span at bounding box center [165, 218] width 8 height 0
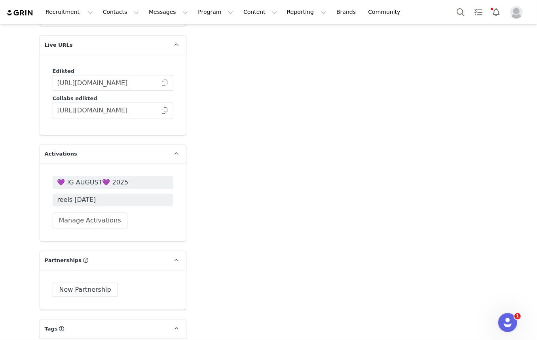
scroll to position [0, 0]
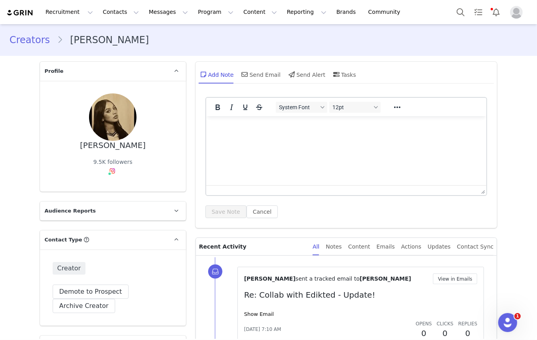
drag, startPoint x: 272, startPoint y: 210, endPoint x: 262, endPoint y: -32, distance: 241.4
